Goal: Task Accomplishment & Management: Complete application form

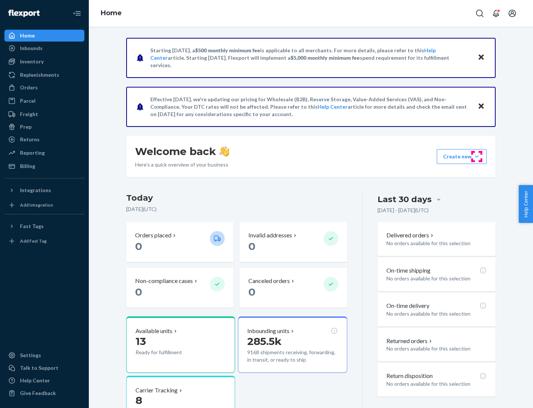
click at [477, 156] on button "Create new Create new inbound Create new order Create new product" at bounding box center [462, 156] width 50 height 15
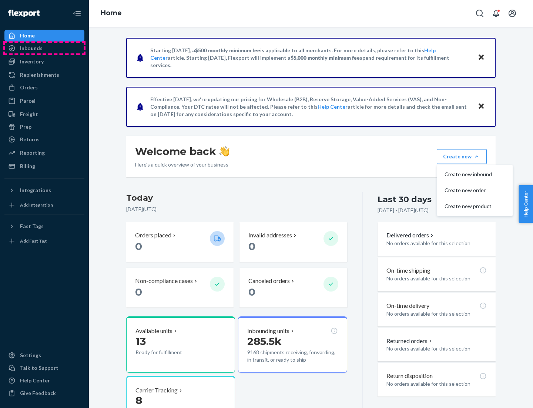
click at [44, 48] on div "Inbounds" at bounding box center [44, 48] width 79 height 10
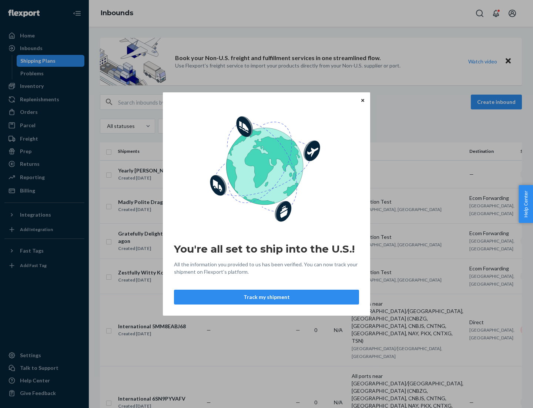
click at [44, 86] on div "You're all set to ship into the U.S.! All the information you provided to us ha…" at bounding box center [266, 204] width 533 height 408
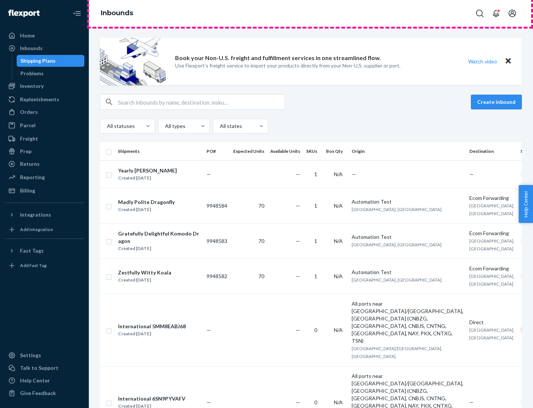
click at [311, 13] on div "Inbounds" at bounding box center [311, 13] width 445 height 27
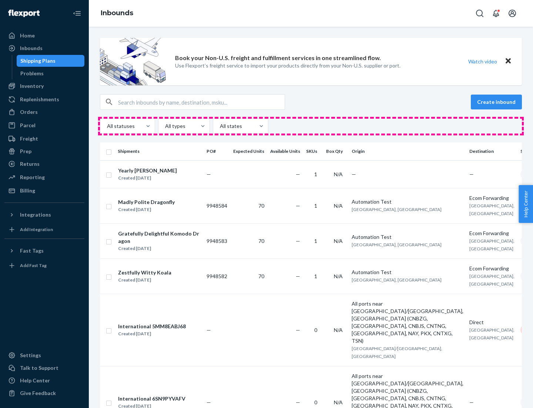
click at [311, 126] on div "All statuses All types All states" at bounding box center [311, 126] width 422 height 15
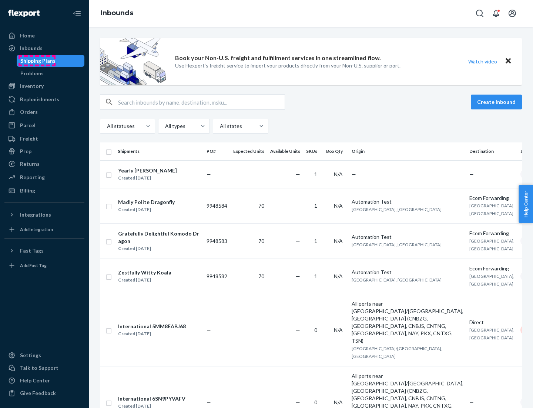
click at [37, 61] on div "Shipping Plans" at bounding box center [37, 60] width 35 height 7
click at [498, 102] on button "Create inbound" at bounding box center [496, 101] width 51 height 15
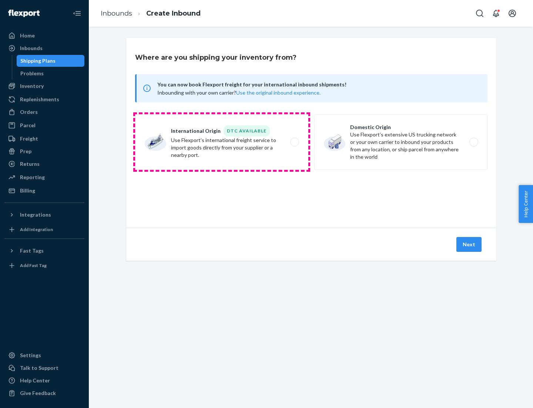
click at [222, 142] on label "International Origin DTC Available Use Flexport's international freight service…" at bounding box center [221, 142] width 173 height 56
click at [295, 142] on input "International Origin DTC Available Use Flexport's international freight service…" at bounding box center [297, 142] width 5 height 5
radio input "true"
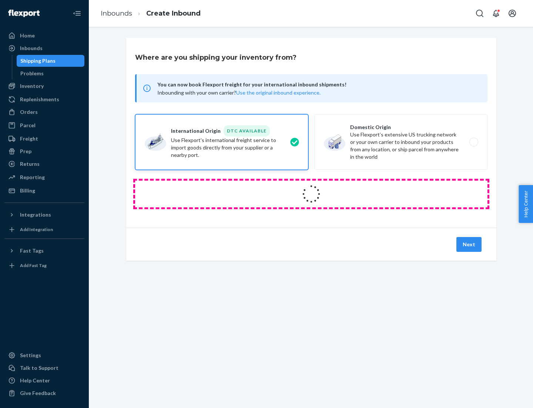
click at [312, 194] on icon at bounding box center [311, 193] width 21 height 21
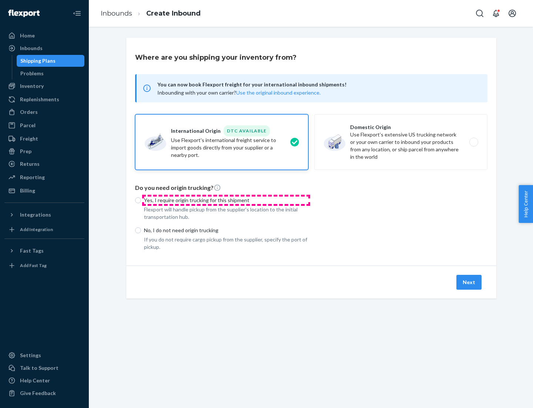
click at [226, 200] on p "Yes, I require origin trucking for this shipment" at bounding box center [226, 199] width 164 height 7
click at [141, 200] on input "Yes, I require origin trucking for this shipment" at bounding box center [138, 200] width 6 height 6
radio input "true"
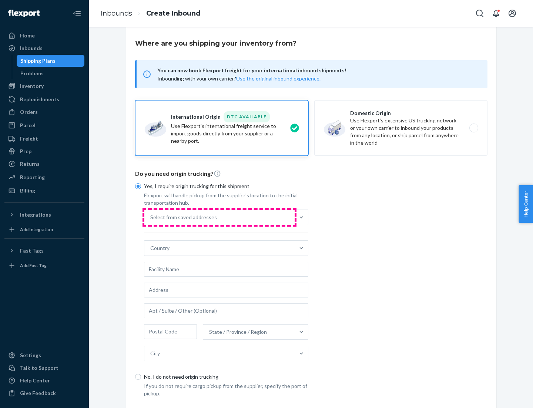
click at [220, 217] on div "Select from saved addresses" at bounding box center [219, 217] width 150 height 15
click at [151, 217] on input "Select from saved addresses" at bounding box center [150, 216] width 1 height 7
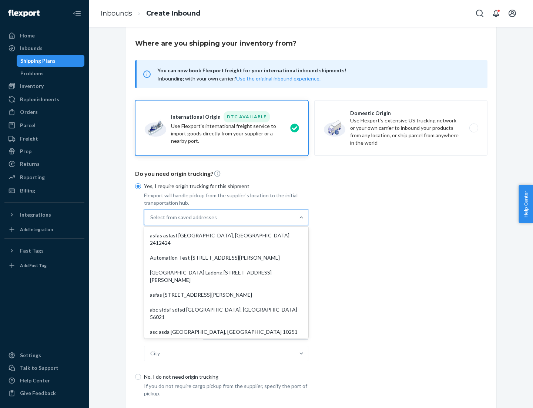
scroll to position [32, 0]
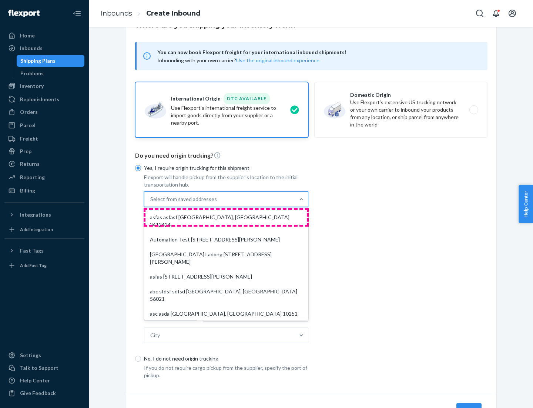
click at [226, 217] on div "asfas asfasf [GEOGRAPHIC_DATA], [GEOGRAPHIC_DATA] 2412424" at bounding box center [227, 221] width 162 height 22
click at [151, 203] on input "option asfas asfasf [GEOGRAPHIC_DATA], [GEOGRAPHIC_DATA] 2412424 focused, 1 of …" at bounding box center [150, 198] width 1 height 7
type input "asfas"
type input "asfasf"
type input "2412424"
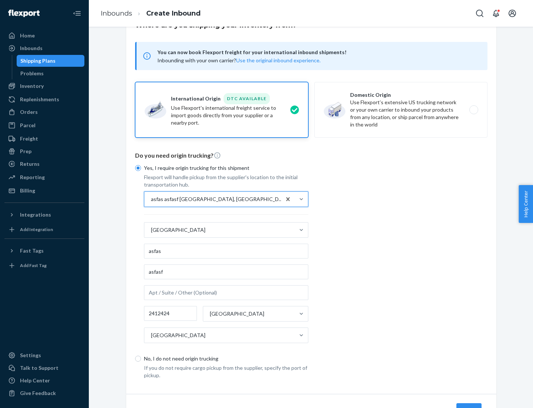
scroll to position [69, 0]
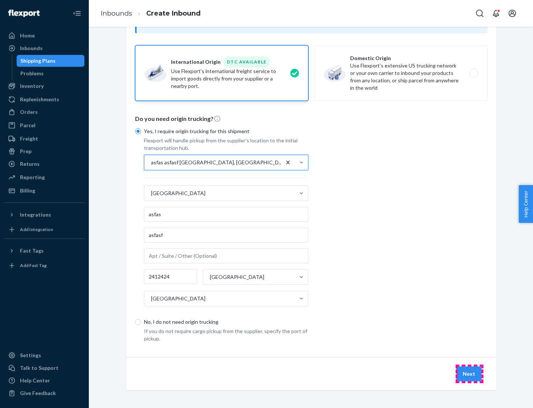
click at [470, 373] on button "Next" at bounding box center [469, 373] width 25 height 15
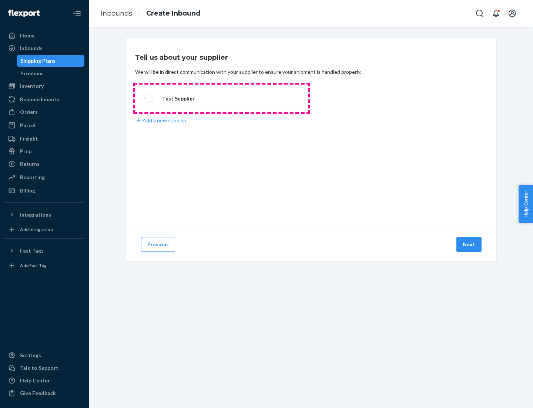
click at [222, 98] on label "Test Supplier" at bounding box center [221, 97] width 173 height 27
click at [149, 98] on input "Test Supplier" at bounding box center [146, 98] width 5 height 5
radio input "true"
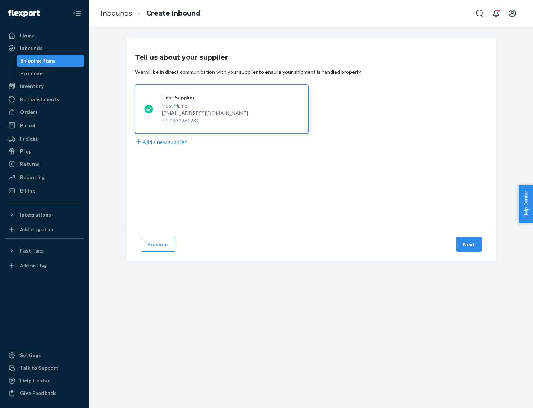
click at [470, 244] on button "Next" at bounding box center [469, 244] width 25 height 15
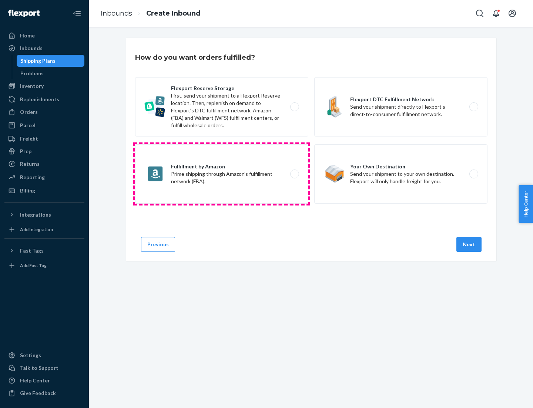
click at [222, 174] on label "Fulfillment by Amazon Prime shipping through Amazon’s fulfillment network (FBA)." at bounding box center [221, 173] width 173 height 59
click at [295, 174] on input "Fulfillment by Amazon Prime shipping through Amazon’s fulfillment network (FBA)." at bounding box center [297, 174] width 5 height 5
radio input "true"
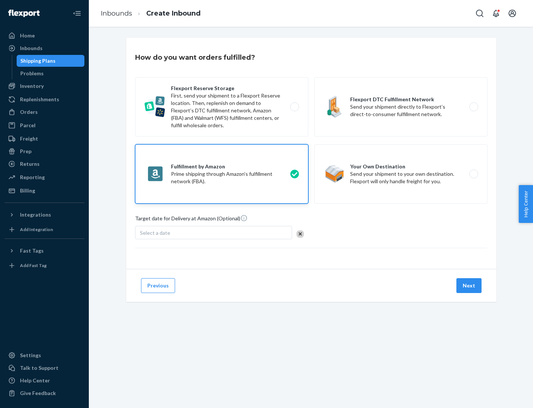
click at [470, 285] on button "Next" at bounding box center [469, 285] width 25 height 15
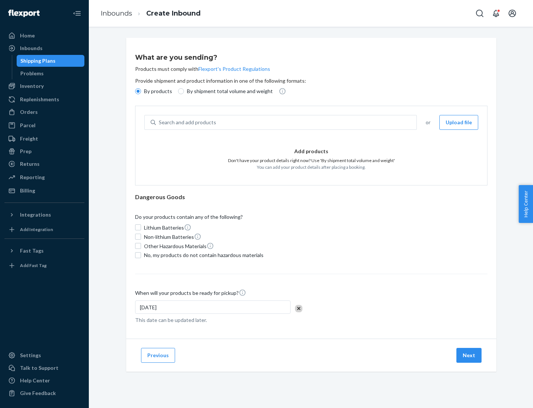
click at [228, 91] on p "By shipment total volume and weight" at bounding box center [230, 90] width 86 height 7
click at [184, 91] on input "By shipment total volume and weight" at bounding box center [181, 91] width 6 height 6
radio input "true"
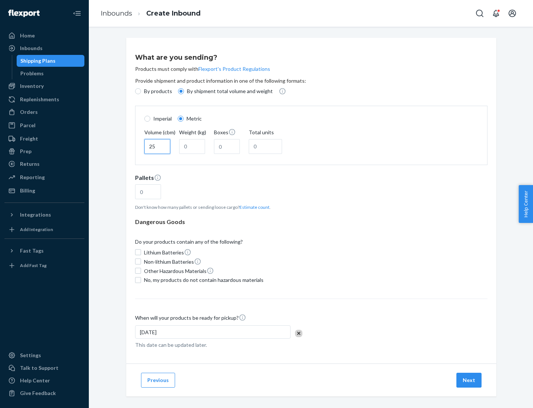
type input "25"
type input "100"
type input "50"
type input "500"
click at [253, 207] on button "Estimate count" at bounding box center [255, 207] width 30 height 6
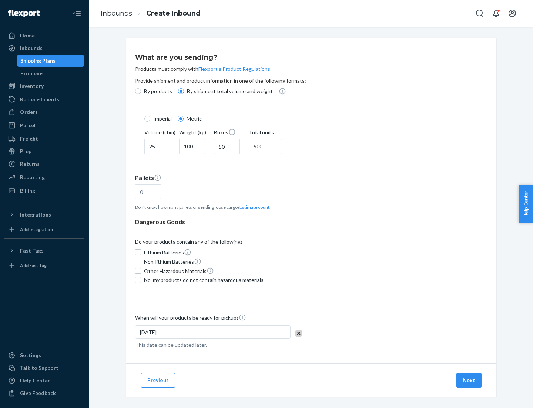
type input "16"
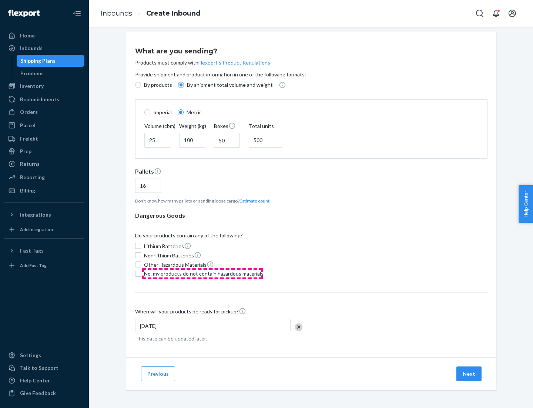
click at [203, 273] on span "No, my products do not contain hazardous materials" at bounding box center [204, 273] width 120 height 7
click at [141, 273] on input "No, my products do not contain hazardous materials" at bounding box center [138, 273] width 6 height 6
checkbox input "true"
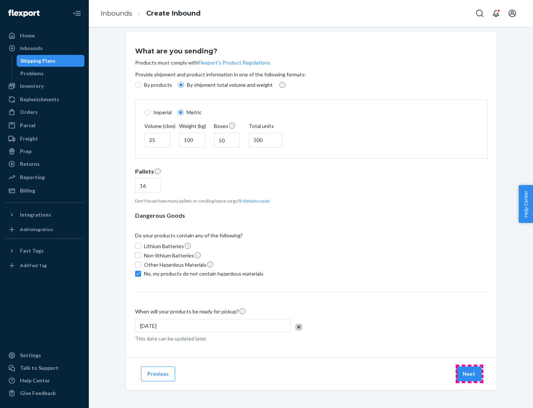
click at [470, 373] on button "Next" at bounding box center [469, 373] width 25 height 15
